Goal: Information Seeking & Learning: Check status

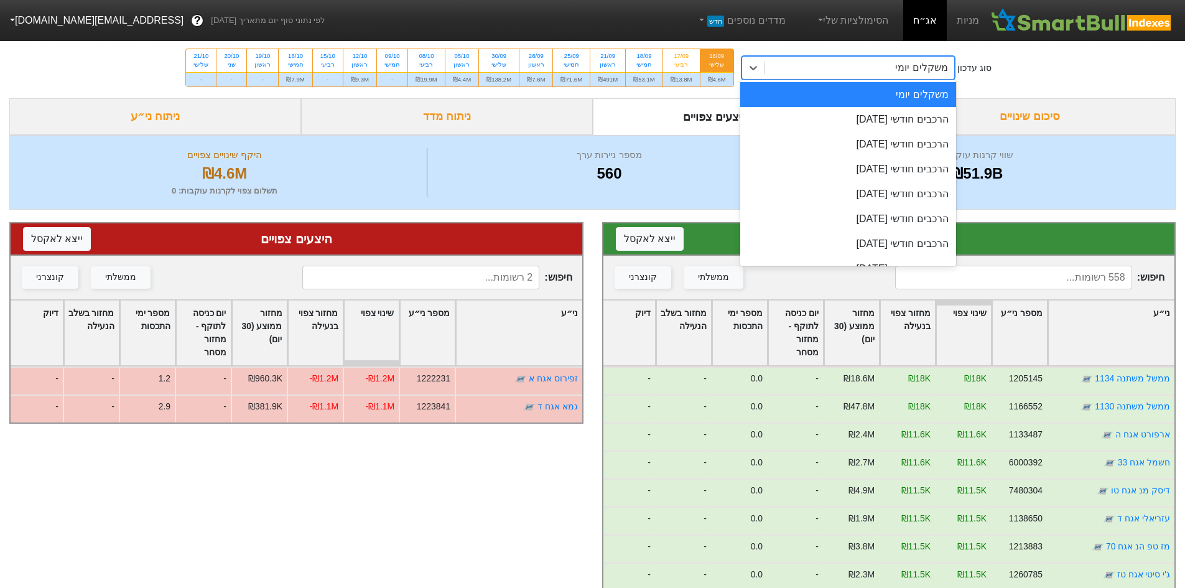
click at [807, 68] on div "משקלים יומי" at bounding box center [859, 68] width 189 height 22
click at [829, 106] on div "משקלים יומי" at bounding box center [848, 94] width 216 height 25
click at [846, 77] on div "משקלים יומי" at bounding box center [859, 68] width 189 height 22
click at [856, 118] on div "הרכבים חודשי [DATE]" at bounding box center [848, 119] width 216 height 25
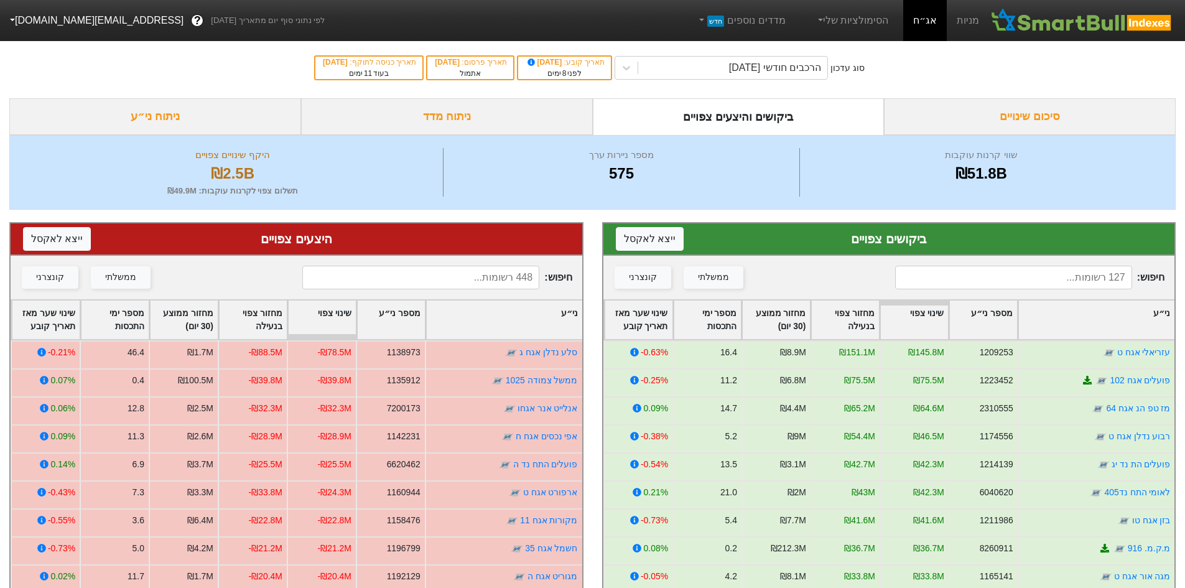
click at [884, 66] on div "סוג עדכון הרכבים חודשי [DATE] תאריך קובע : [DATE] לפני 8 ימים תאריך פרסום : [DA…" at bounding box center [592, 67] width 1185 height 61
click at [778, 71] on div "הרכבים חודשי [DATE]" at bounding box center [775, 67] width 92 height 15
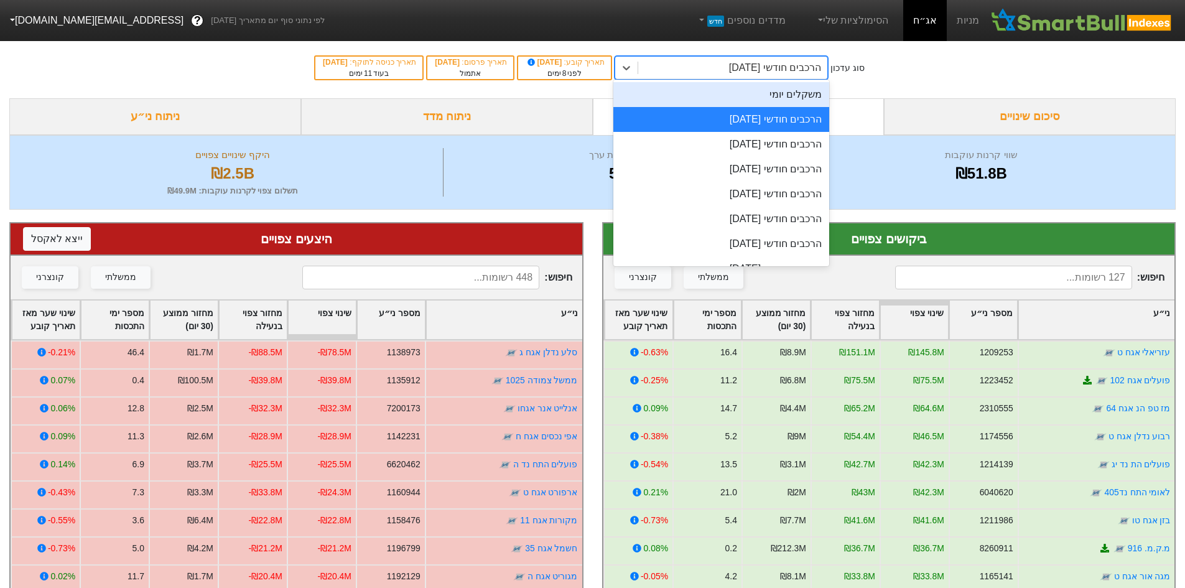
click at [795, 95] on div "משקלים יומי" at bounding box center [721, 94] width 216 height 25
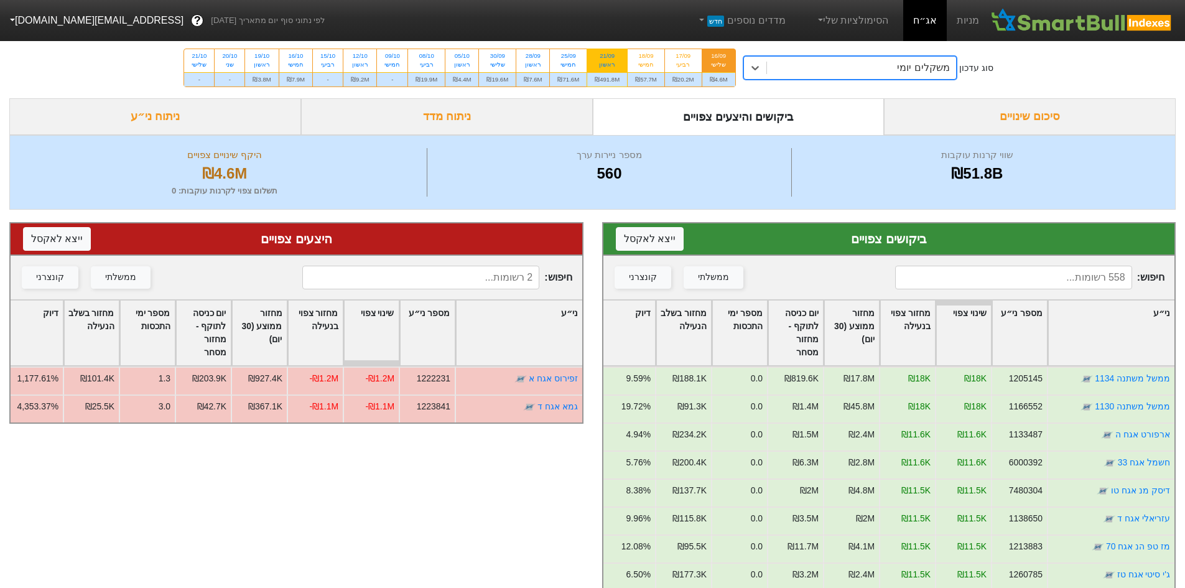
click at [612, 62] on div "ראשון" at bounding box center [607, 64] width 25 height 9
click at [607, 57] on input "21/09 ראשון ₪491.8M" at bounding box center [603, 53] width 8 height 8
radio input "true"
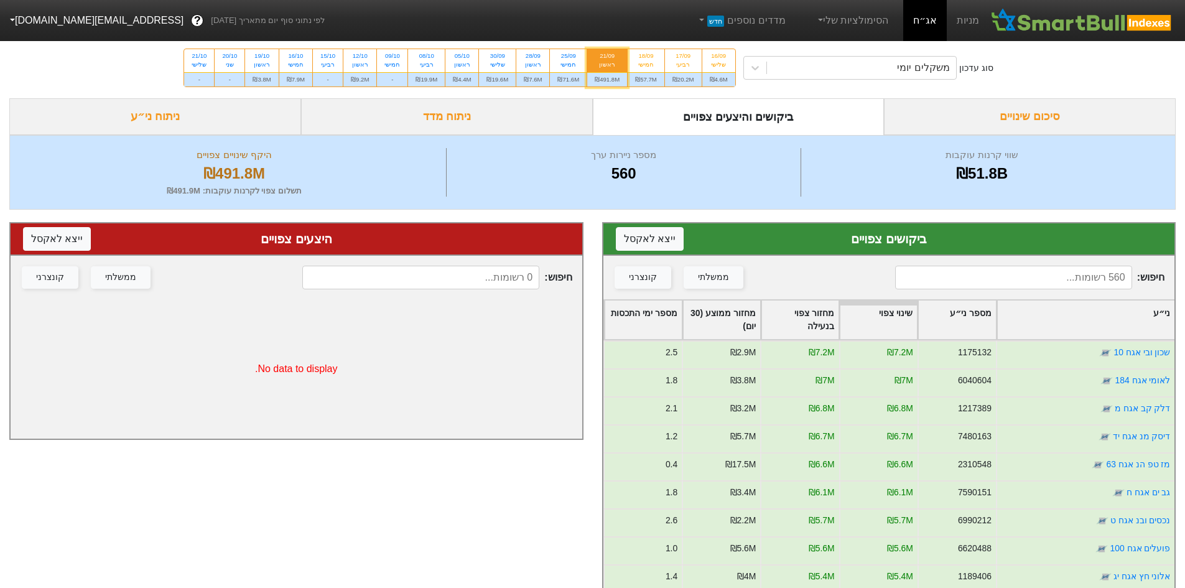
click at [970, 118] on div "סיכום שינויים" at bounding box center [1030, 116] width 292 height 37
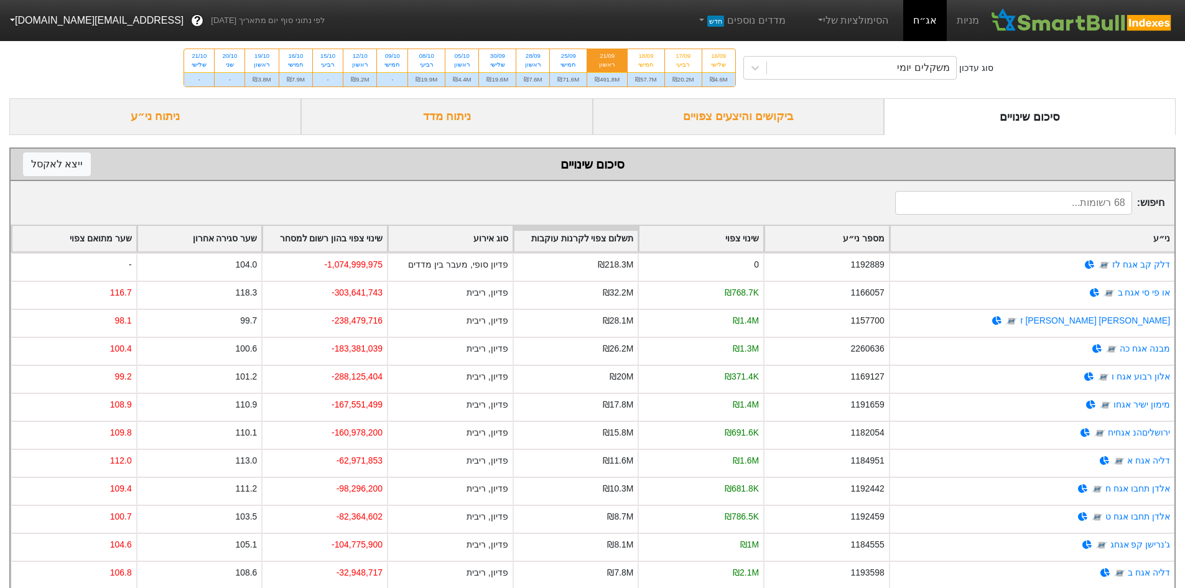
click at [371, 234] on div "שינוי צפוי בהון רשום למסחר" at bounding box center [324, 238] width 124 height 25
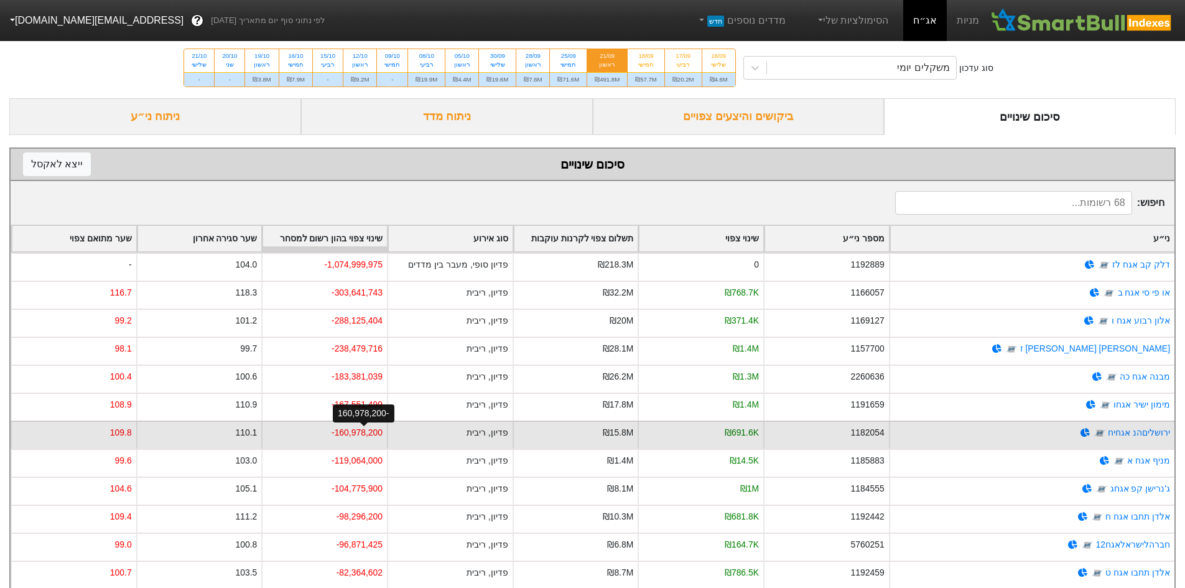
click at [369, 432] on div "-160,978,200" at bounding box center [356, 432] width 51 height 13
click at [368, 433] on div "-160,978,200" at bounding box center [356, 432] width 51 height 13
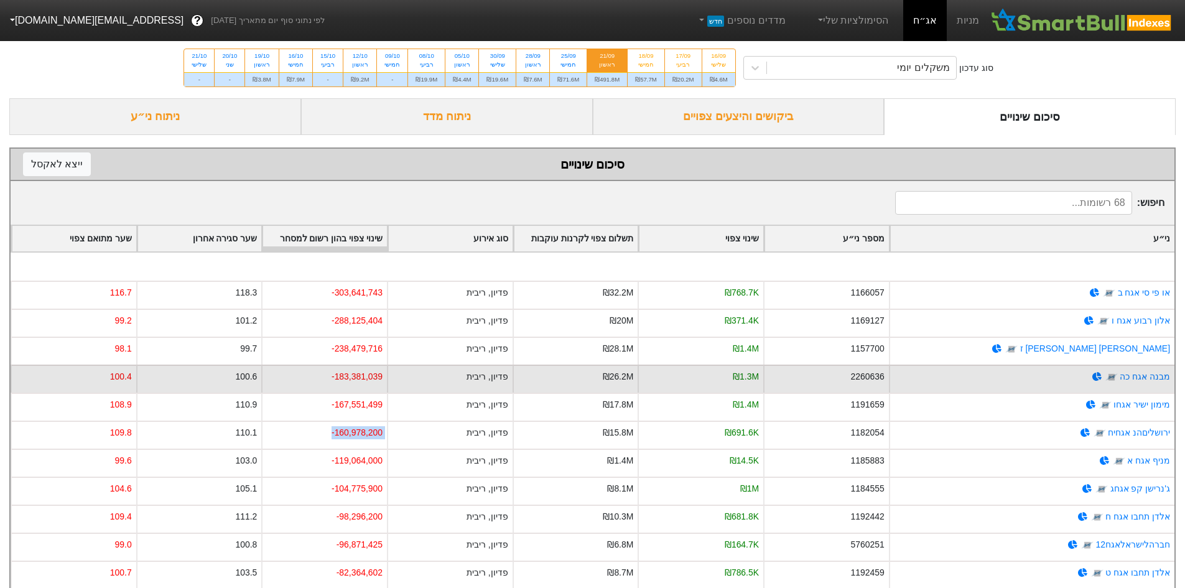
scroll to position [83, 0]
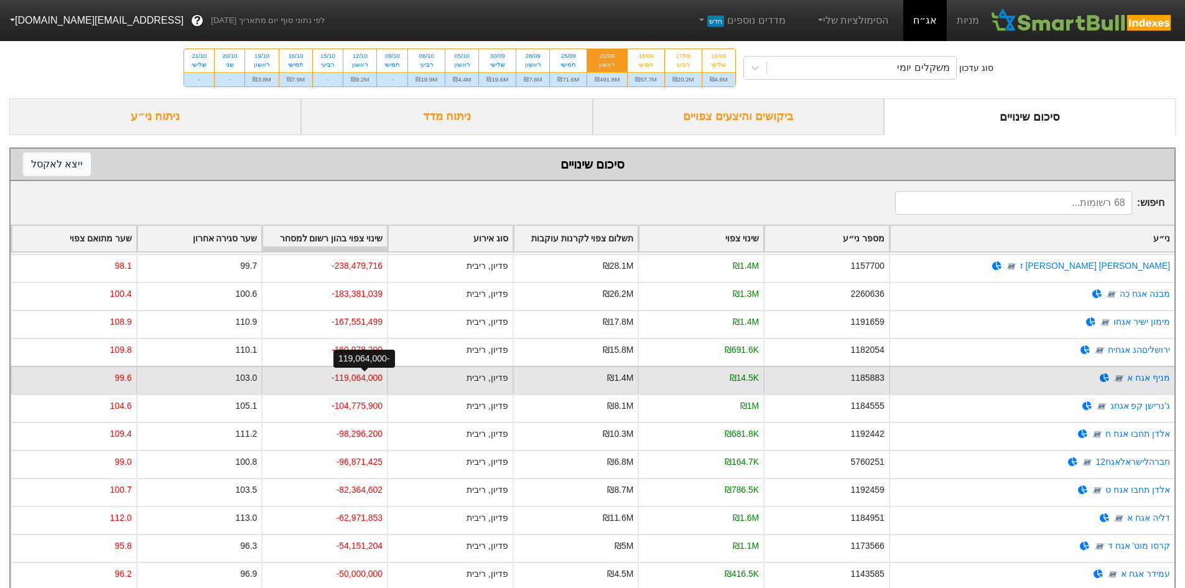
click at [369, 382] on div "-119,064,000" at bounding box center [356, 377] width 51 height 13
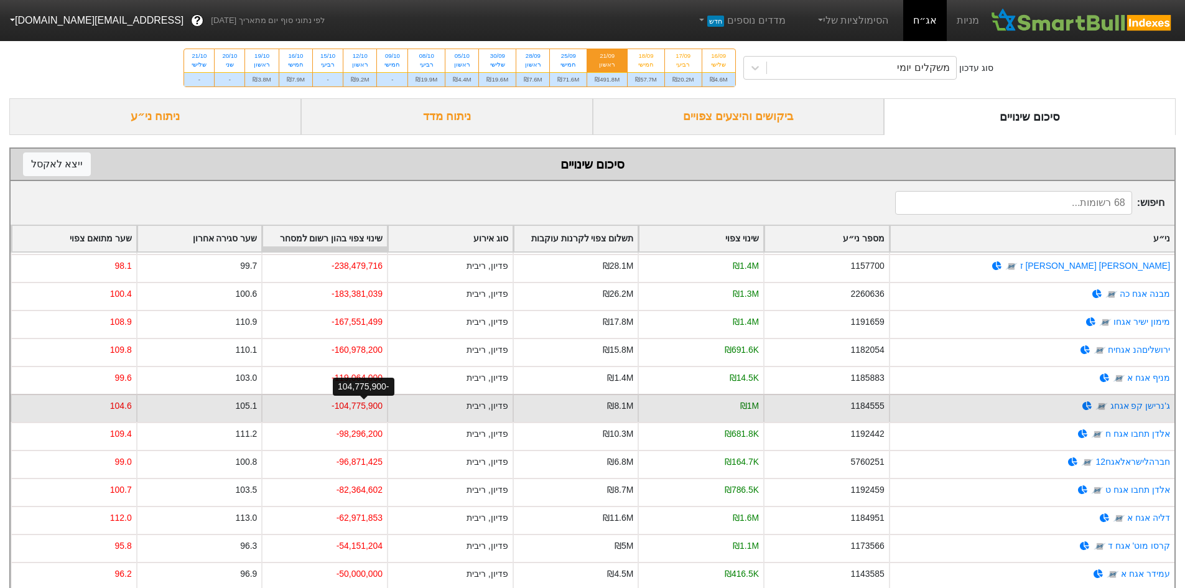
click at [363, 408] on div "-104,775,900" at bounding box center [356, 405] width 51 height 13
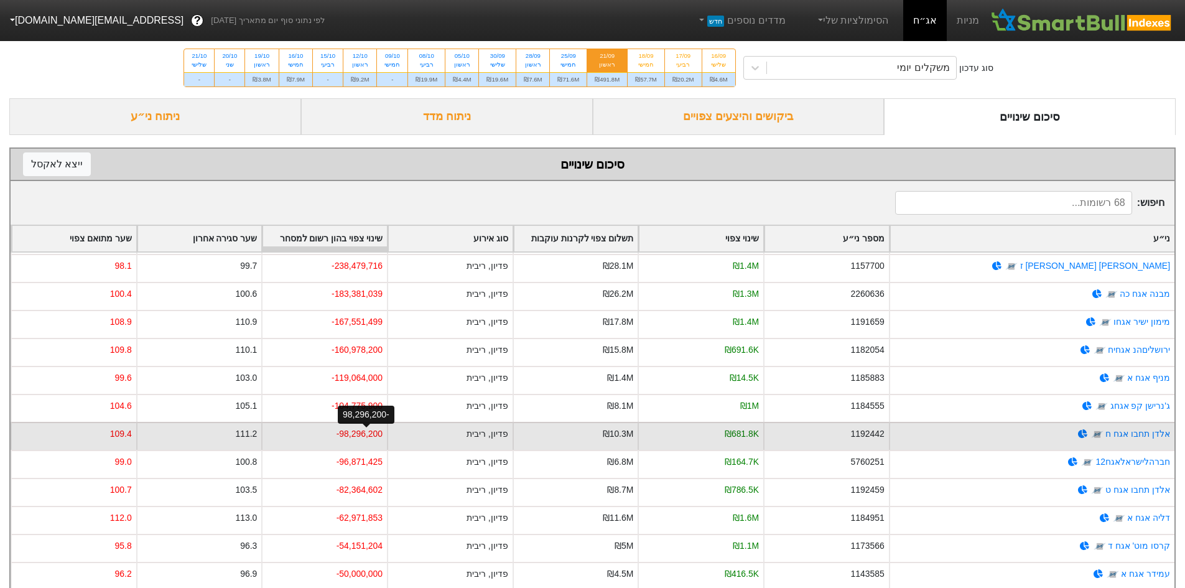
click at [369, 430] on div "-98,296,200" at bounding box center [359, 433] width 46 height 13
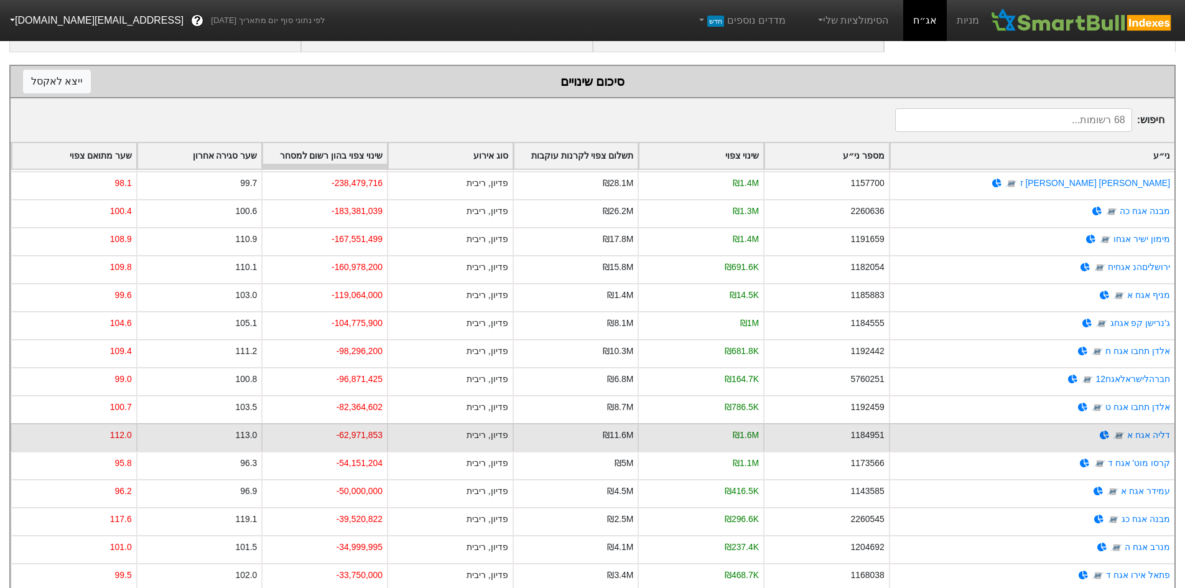
click at [375, 442] on div "-62,971,853" at bounding box center [324, 437] width 126 height 28
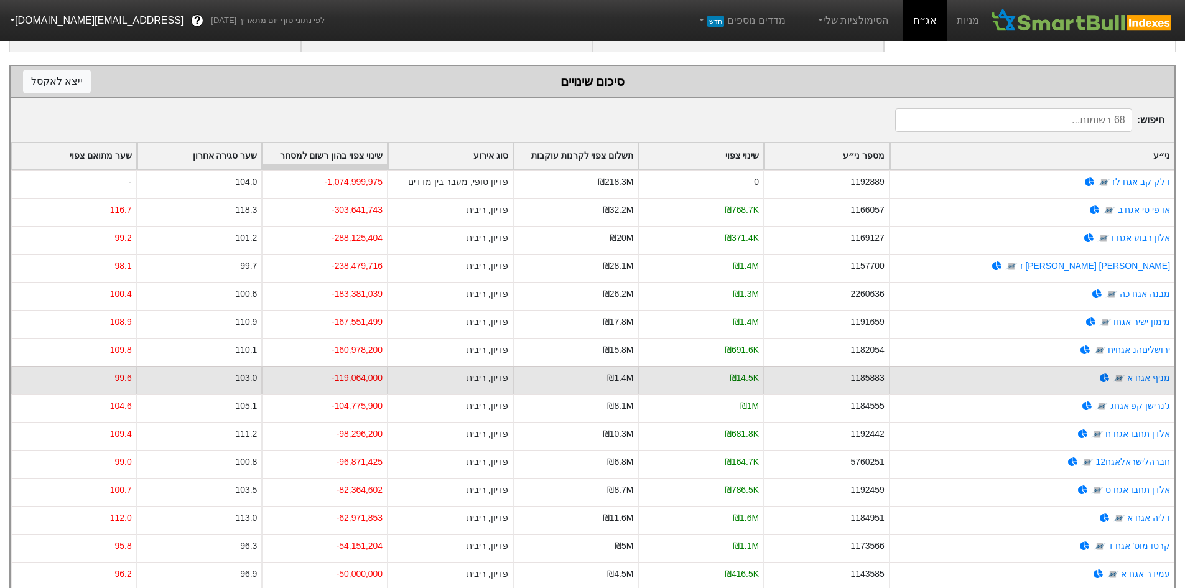
scroll to position [0, 0]
